Goal: Transaction & Acquisition: Download file/media

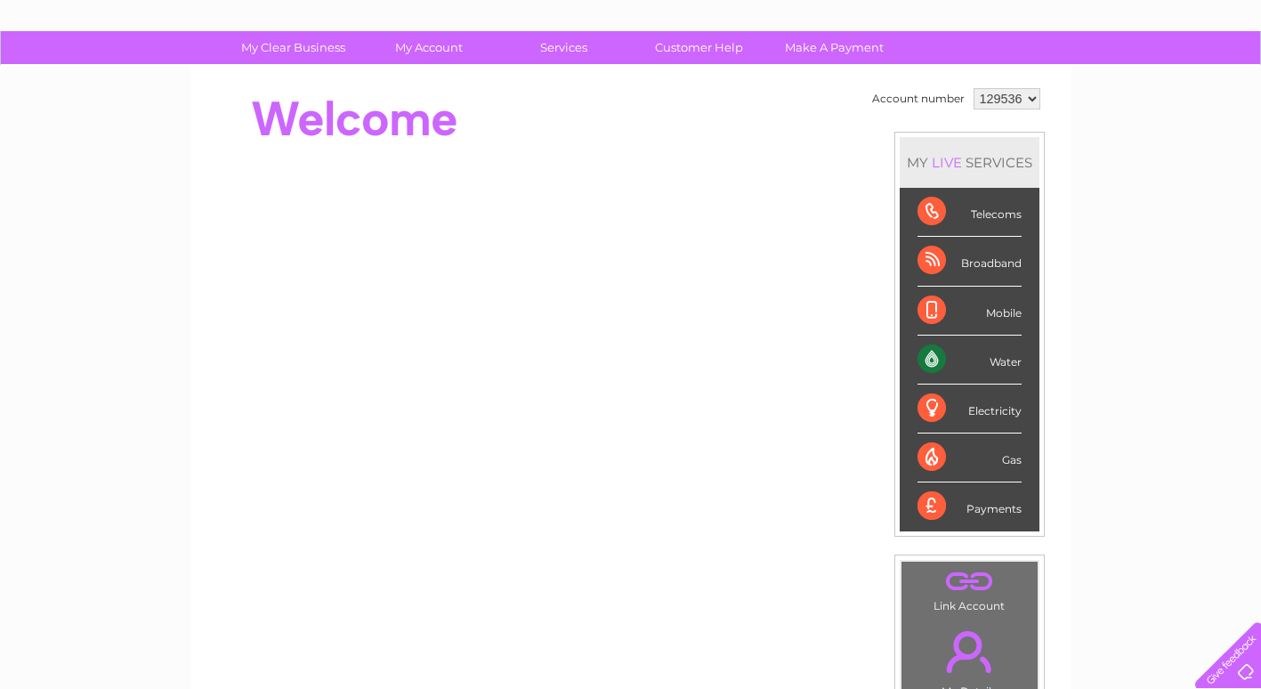
scroll to position [191, 0]
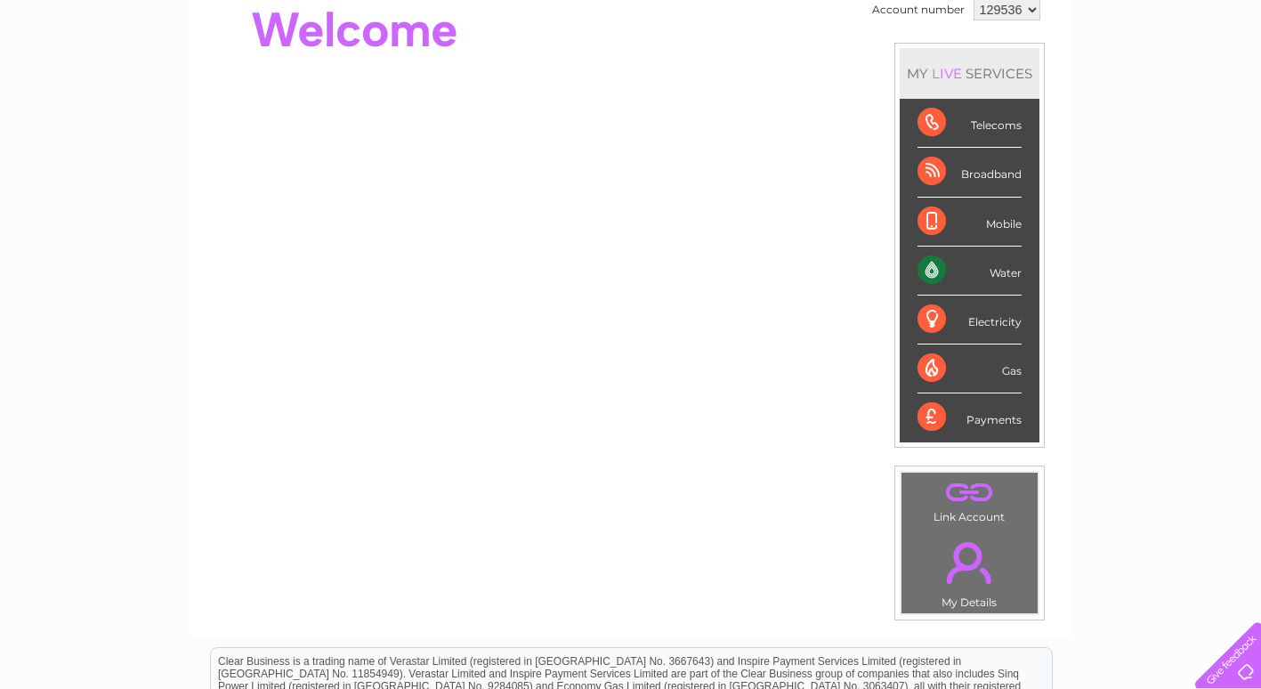
click at [928, 416] on div "Payments" at bounding box center [970, 417] width 104 height 48
click at [929, 412] on div "Payments" at bounding box center [970, 417] width 104 height 48
click at [981, 418] on div "Payments" at bounding box center [970, 417] width 104 height 48
drag, startPoint x: 981, startPoint y: 418, endPoint x: 927, endPoint y: 417, distance: 54.3
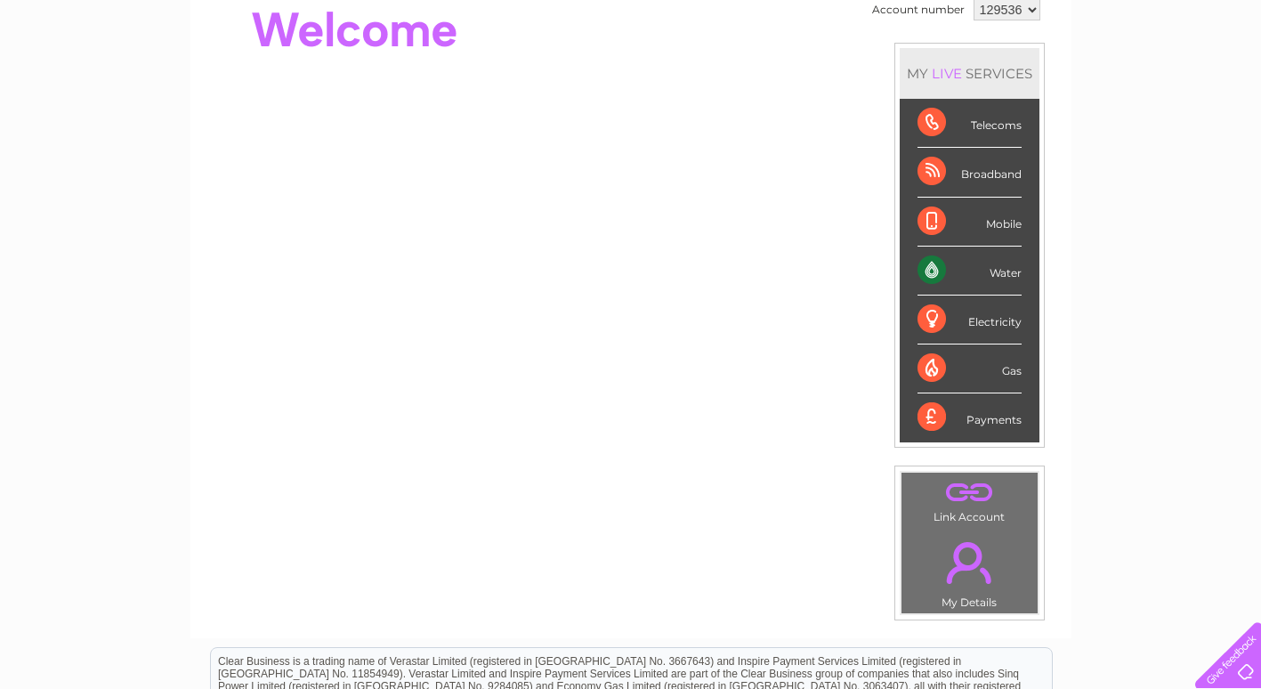
click at [927, 417] on div "Payments" at bounding box center [970, 417] width 104 height 48
drag, startPoint x: 927, startPoint y: 417, endPoint x: 1177, endPoint y: 407, distance: 250.3
click at [1184, 414] on div "My Clear Business Login Details My Details My Preferences Link Account My Accou…" at bounding box center [630, 442] width 1261 height 1001
click at [934, 267] on div "Water" at bounding box center [970, 271] width 104 height 49
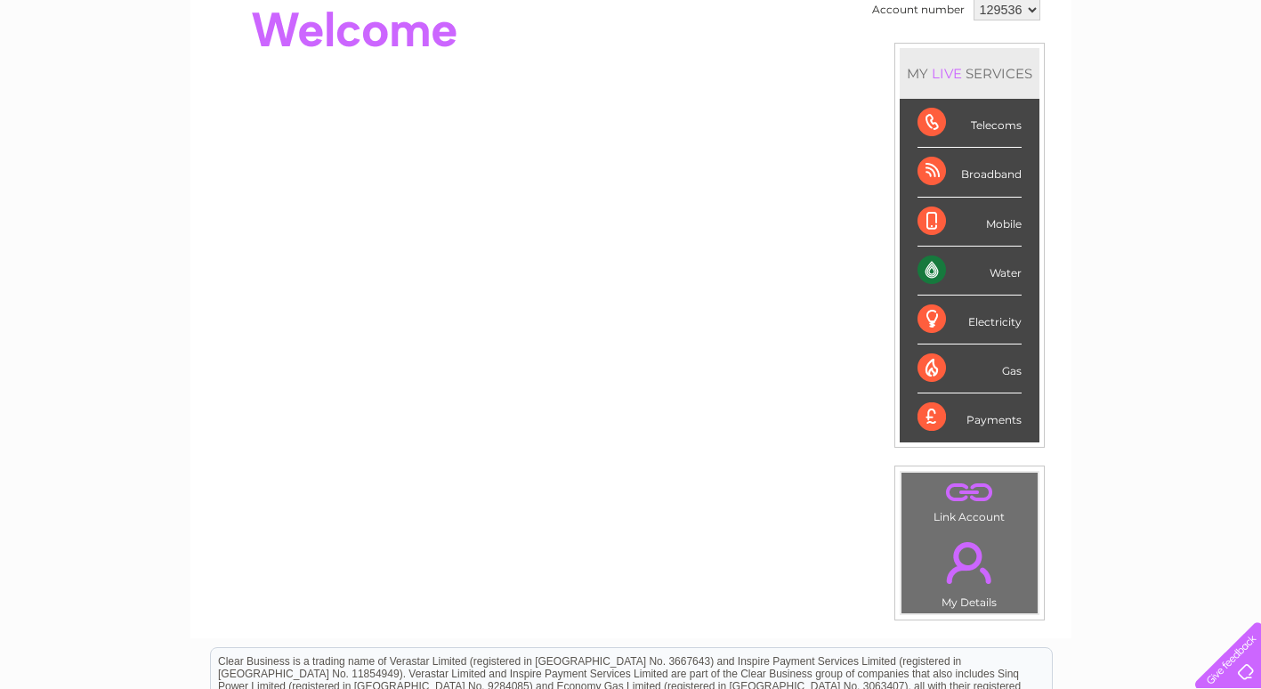
click at [934, 267] on div "Water" at bounding box center [970, 271] width 104 height 49
drag, startPoint x: 934, startPoint y: 267, endPoint x: 1011, endPoint y: 267, distance: 77.4
click at [1011, 267] on div "Water" at bounding box center [970, 271] width 104 height 49
drag, startPoint x: 1011, startPoint y: 267, endPoint x: 1123, endPoint y: 286, distance: 113.7
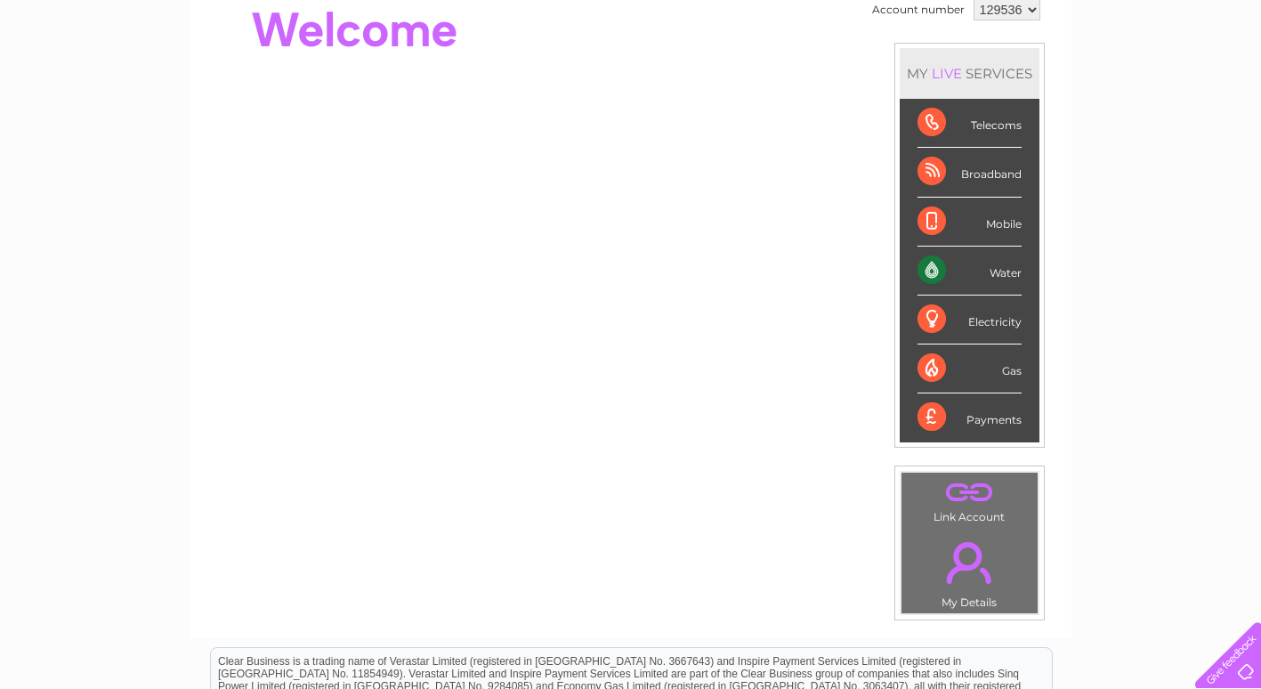
click at [1123, 286] on div "My Clear Business Login Details My Details My Preferences Link Account My Accou…" at bounding box center [630, 442] width 1261 height 1001
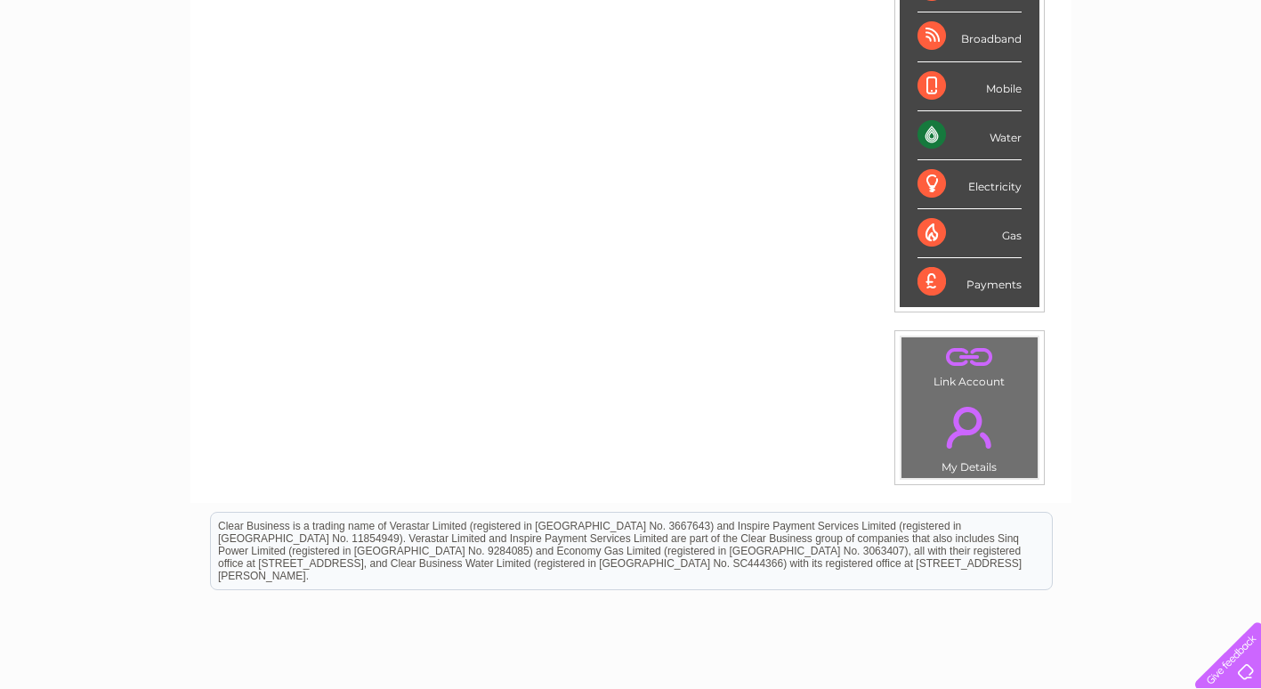
scroll to position [369, 0]
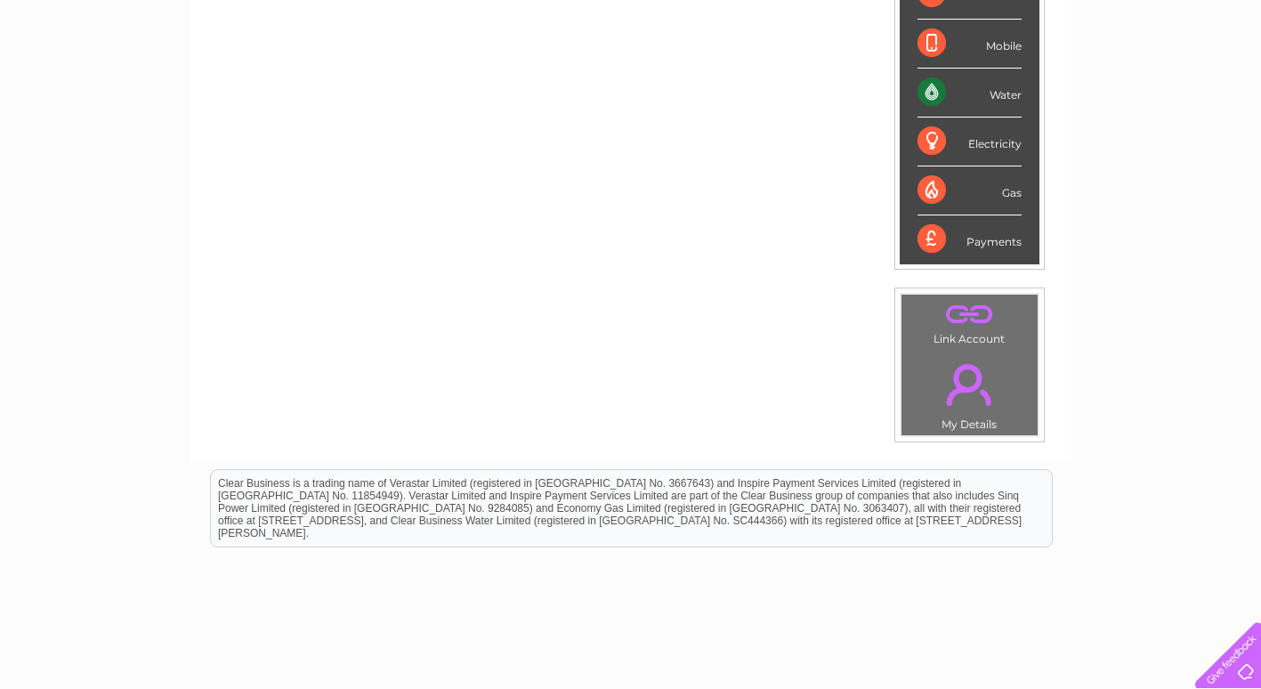
click at [959, 392] on link "." at bounding box center [969, 384] width 127 height 62
click at [960, 392] on link "." at bounding box center [969, 384] width 127 height 62
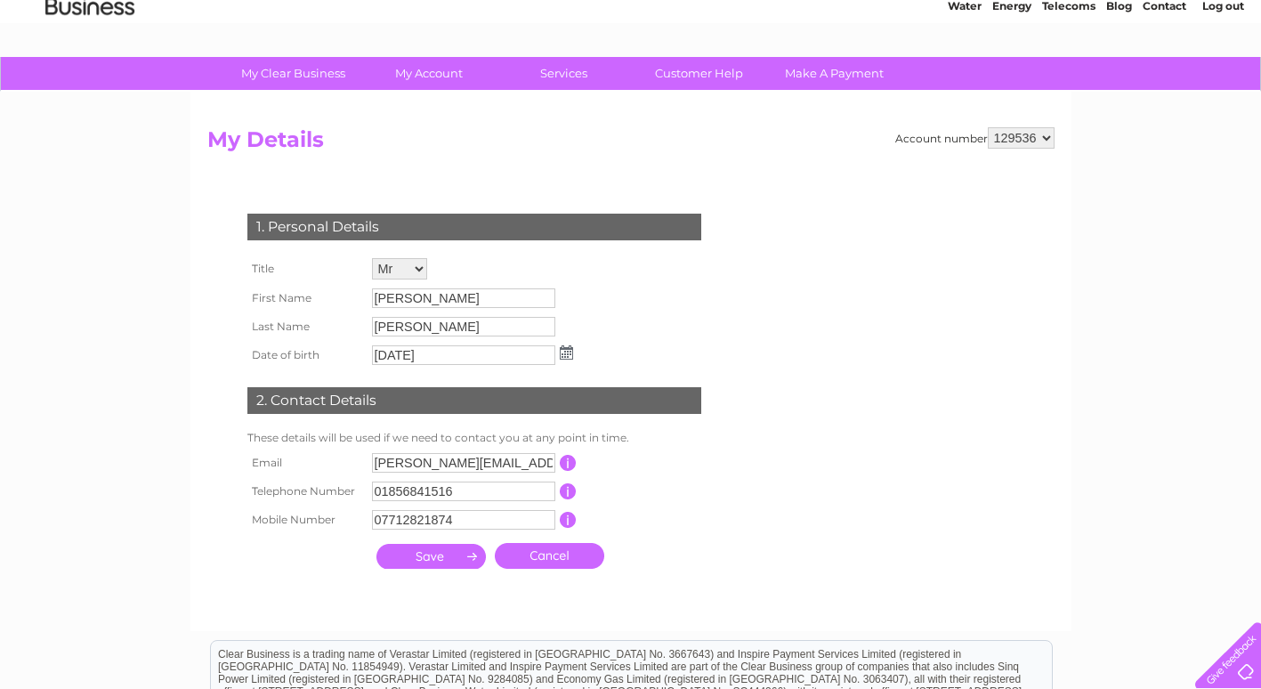
scroll to position [69, 0]
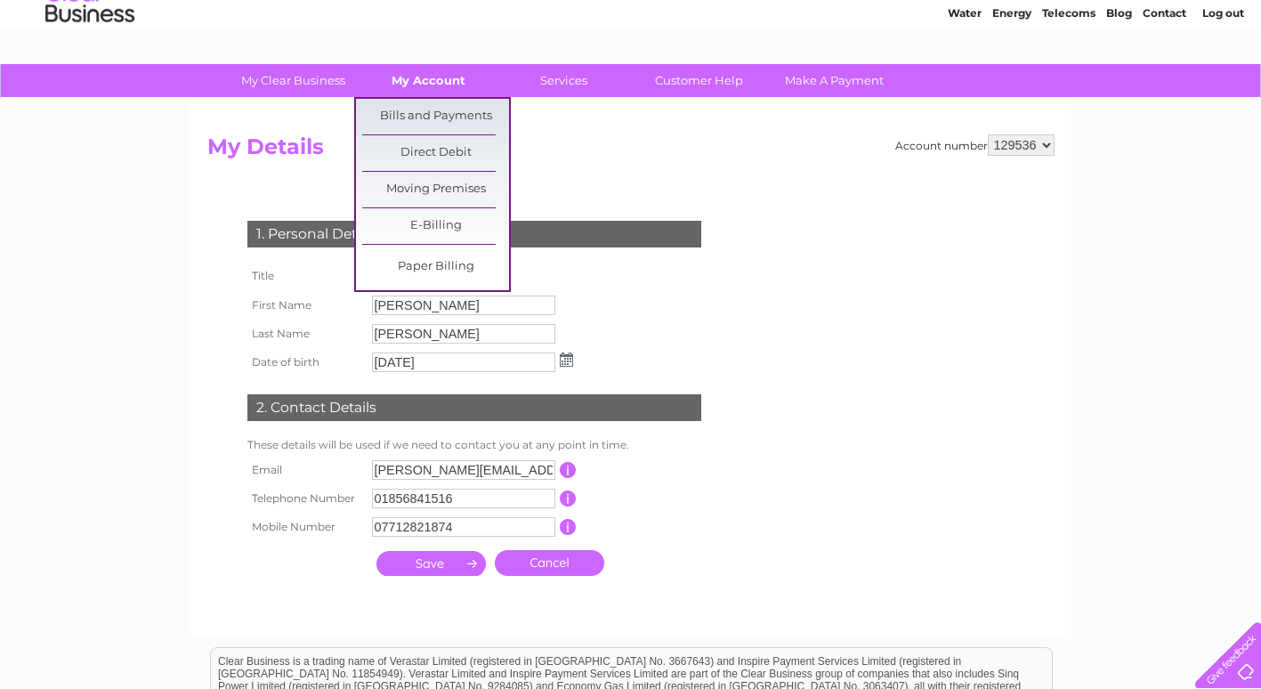
click at [422, 77] on link "My Account" at bounding box center [428, 80] width 147 height 33
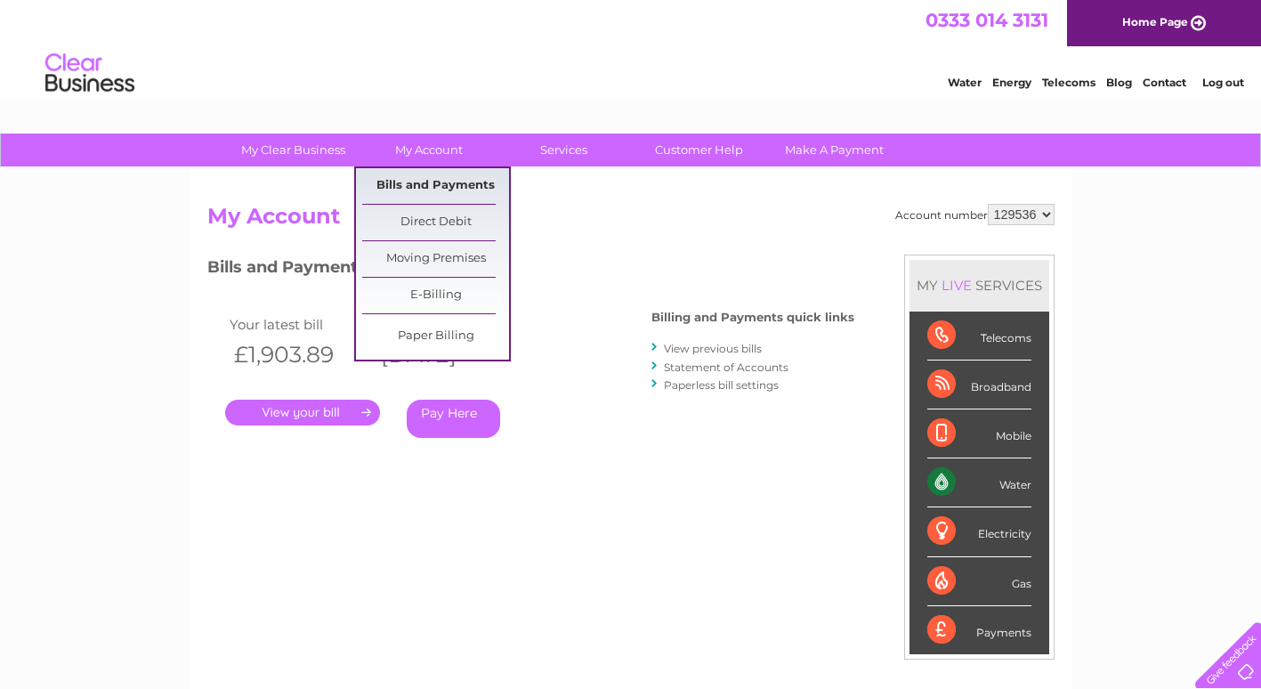
click at [425, 182] on link "Bills and Payments" at bounding box center [435, 186] width 147 height 36
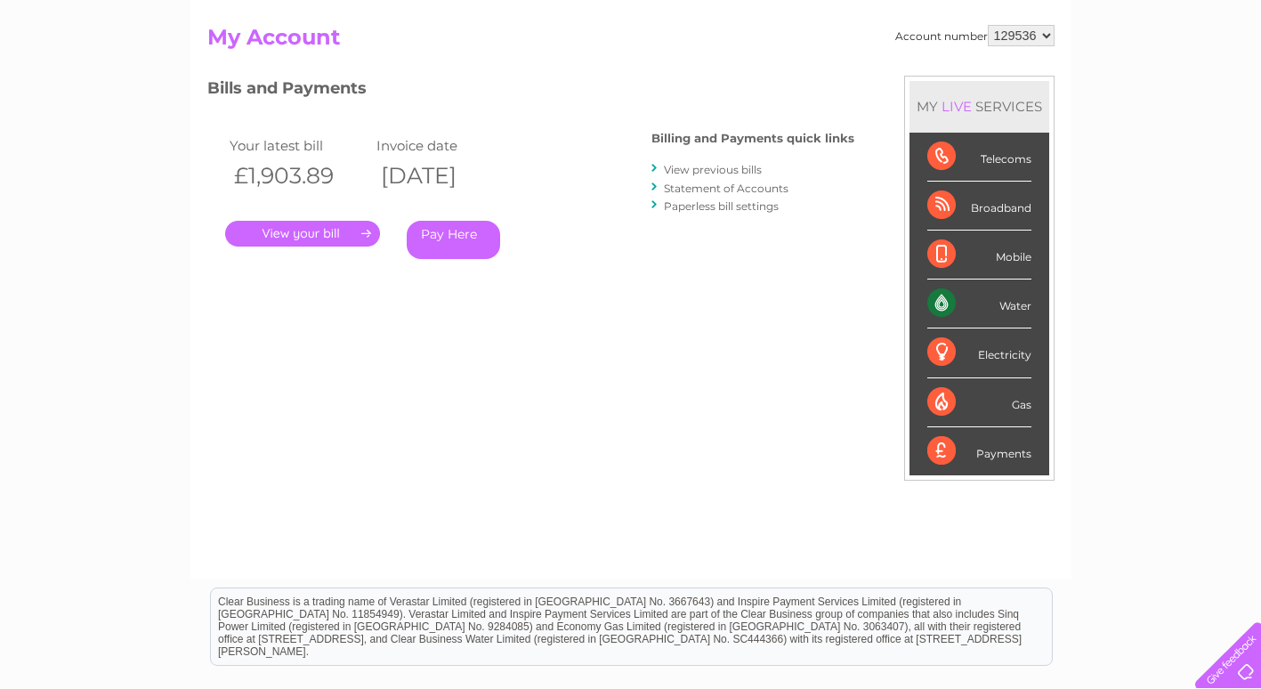
scroll to position [178, 0]
click at [705, 170] on link "View previous bills" at bounding box center [713, 170] width 98 height 13
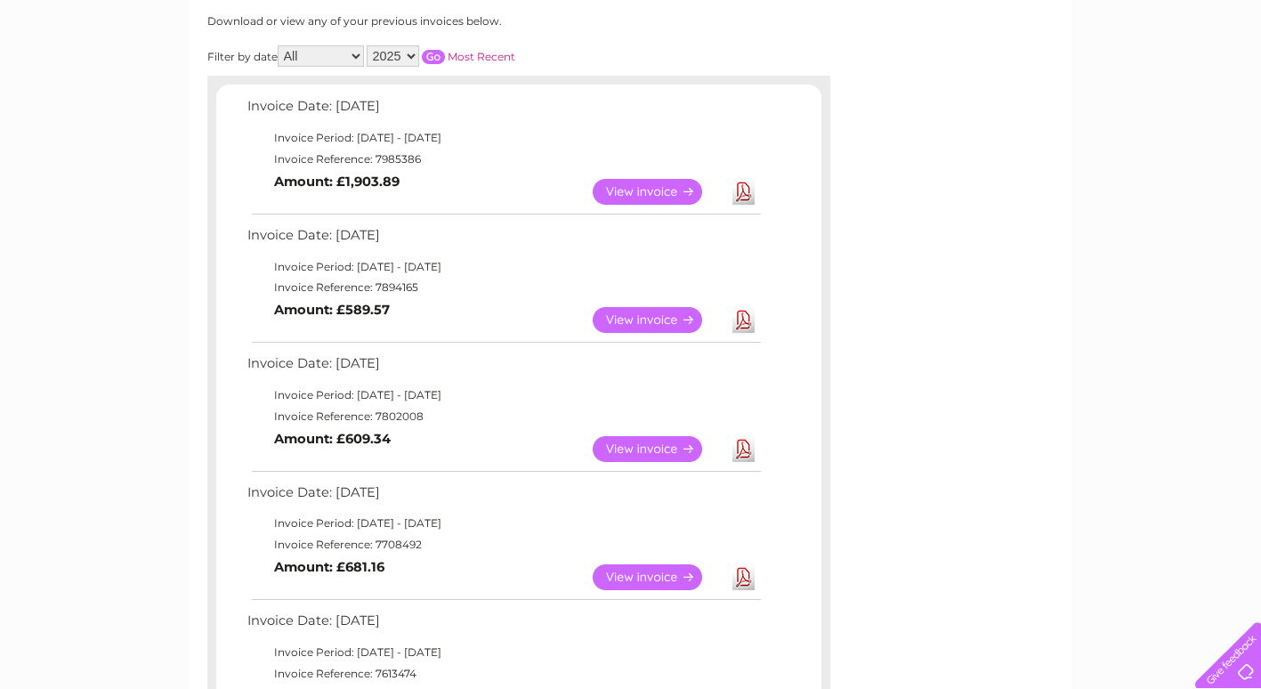
scroll to position [267, 0]
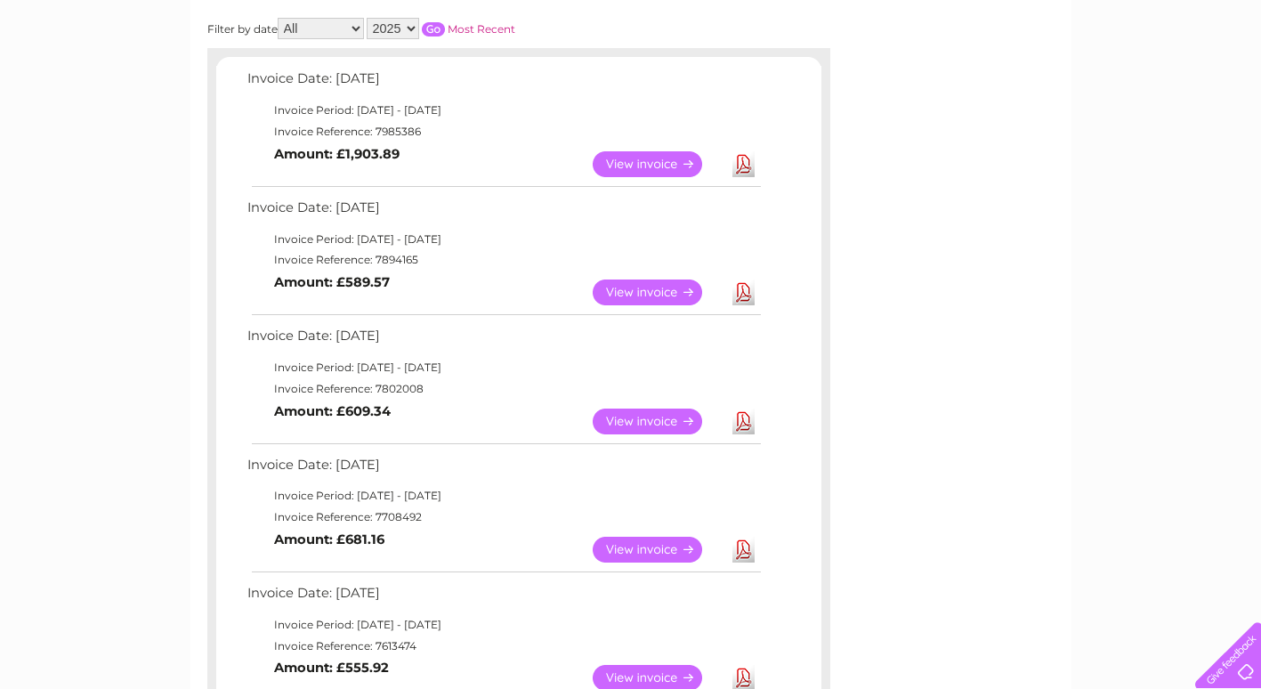
click at [668, 162] on link "View" at bounding box center [658, 164] width 131 height 26
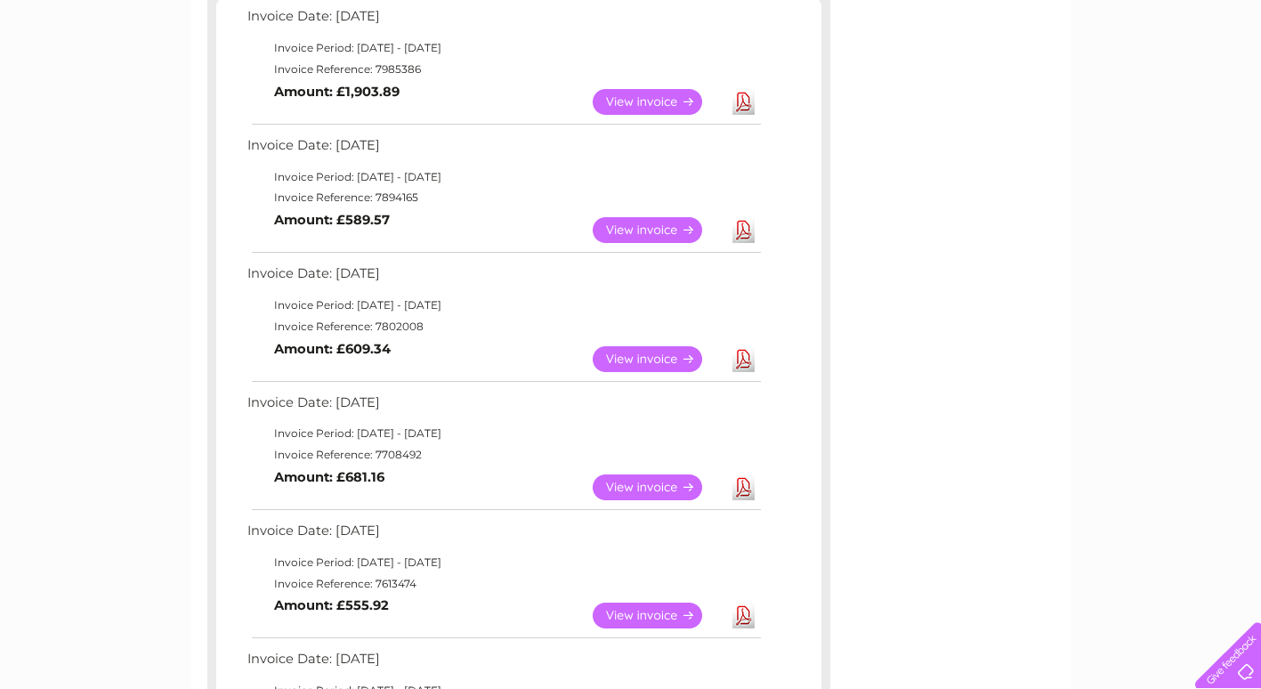
scroll to position [357, 0]
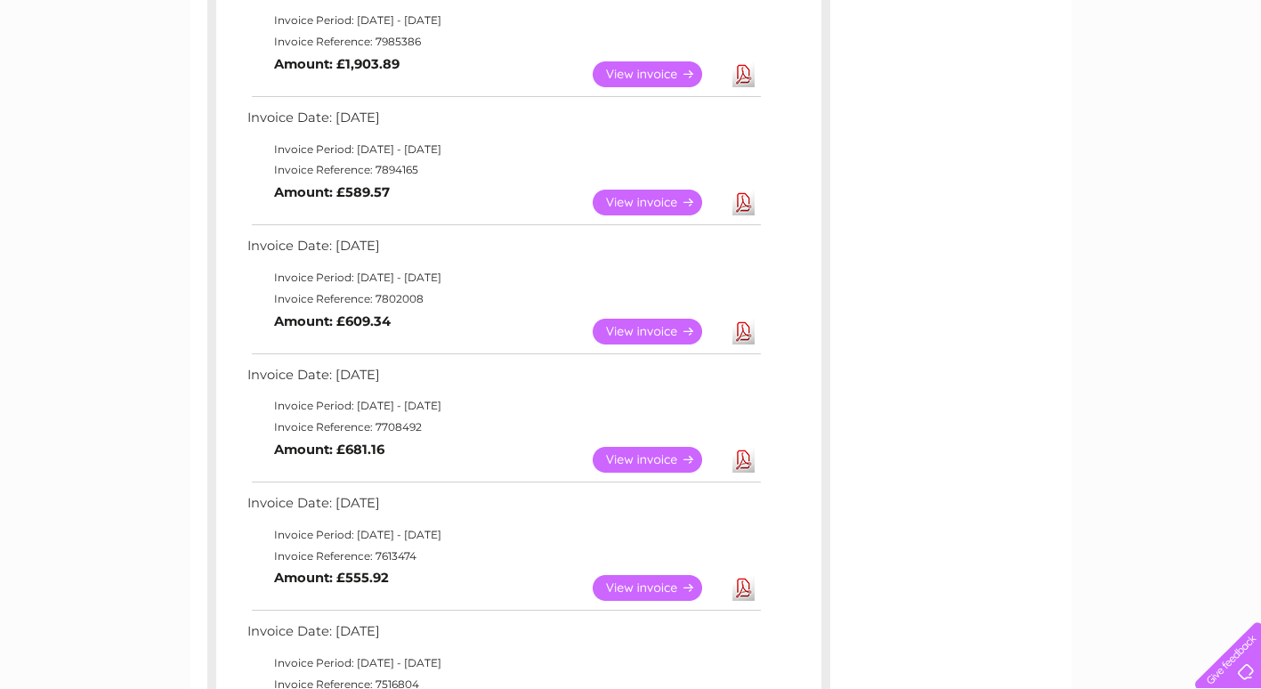
click at [744, 456] on link "Download" at bounding box center [744, 460] width 22 height 26
click at [655, 328] on link "View" at bounding box center [658, 332] width 131 height 26
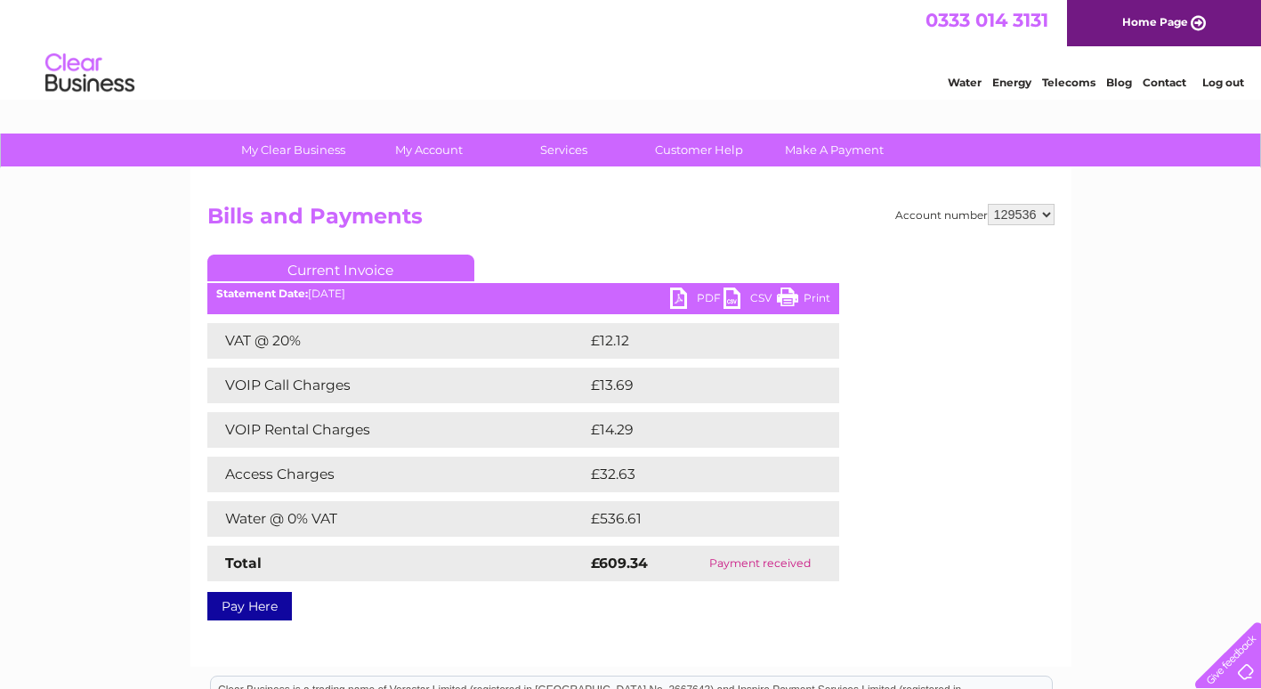
click at [682, 293] on link "PDF" at bounding box center [696, 301] width 53 height 26
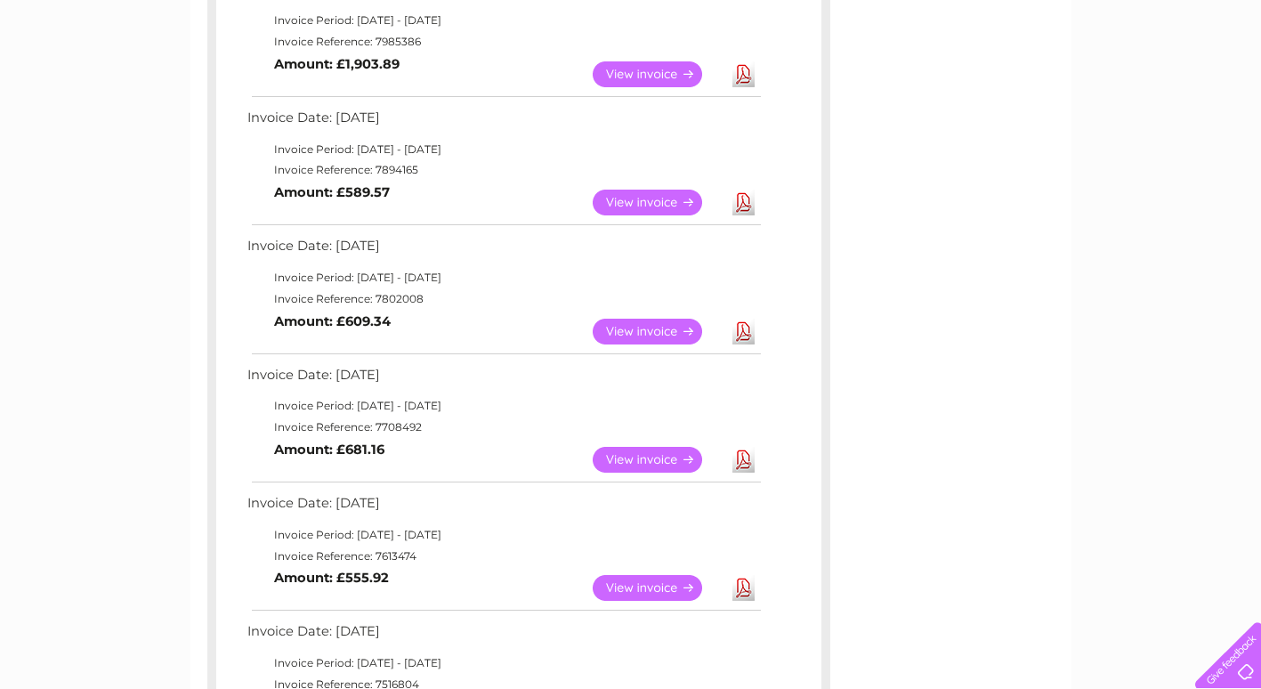
click at [632, 75] on link "View" at bounding box center [658, 74] width 131 height 26
click at [632, 74] on link "View" at bounding box center [658, 74] width 131 height 26
click at [741, 76] on link "Download" at bounding box center [744, 74] width 22 height 26
click at [742, 76] on link "Download" at bounding box center [744, 74] width 22 height 26
